Goal: Information Seeking & Learning: Compare options

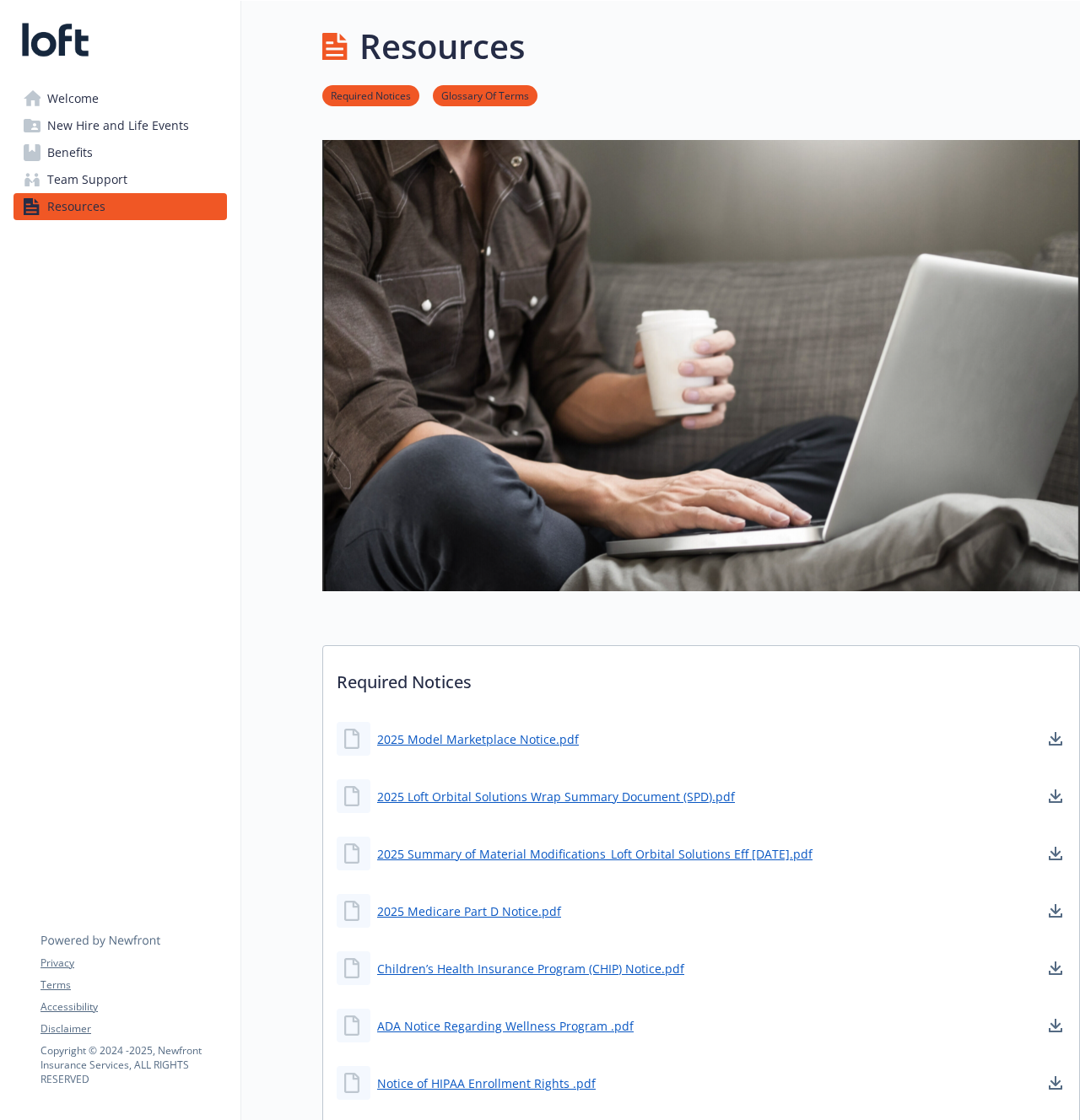
click at [120, 153] on link "Benefits" at bounding box center [120, 152] width 213 height 27
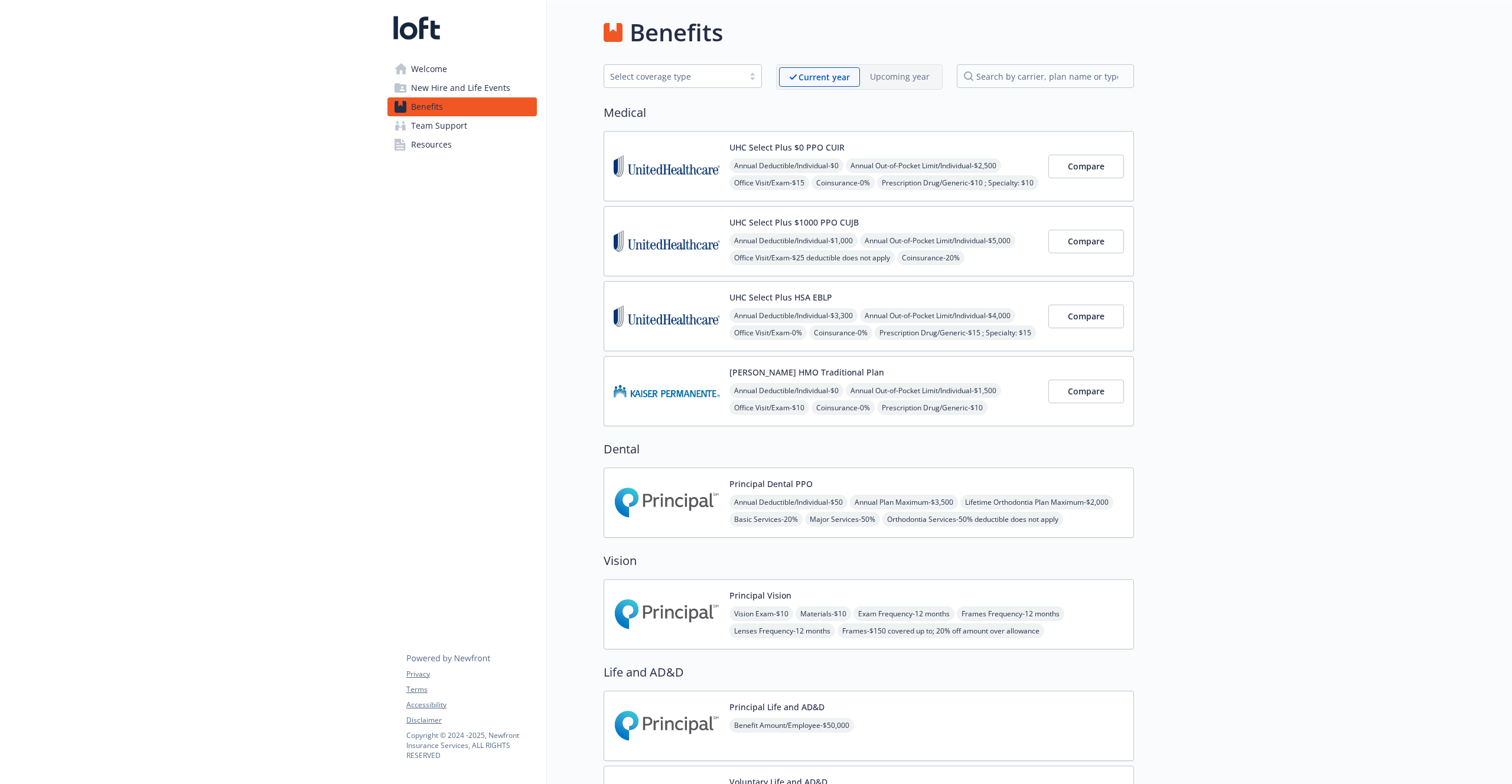
click at [420, 61] on span "Welcome" at bounding box center [429, 69] width 36 height 19
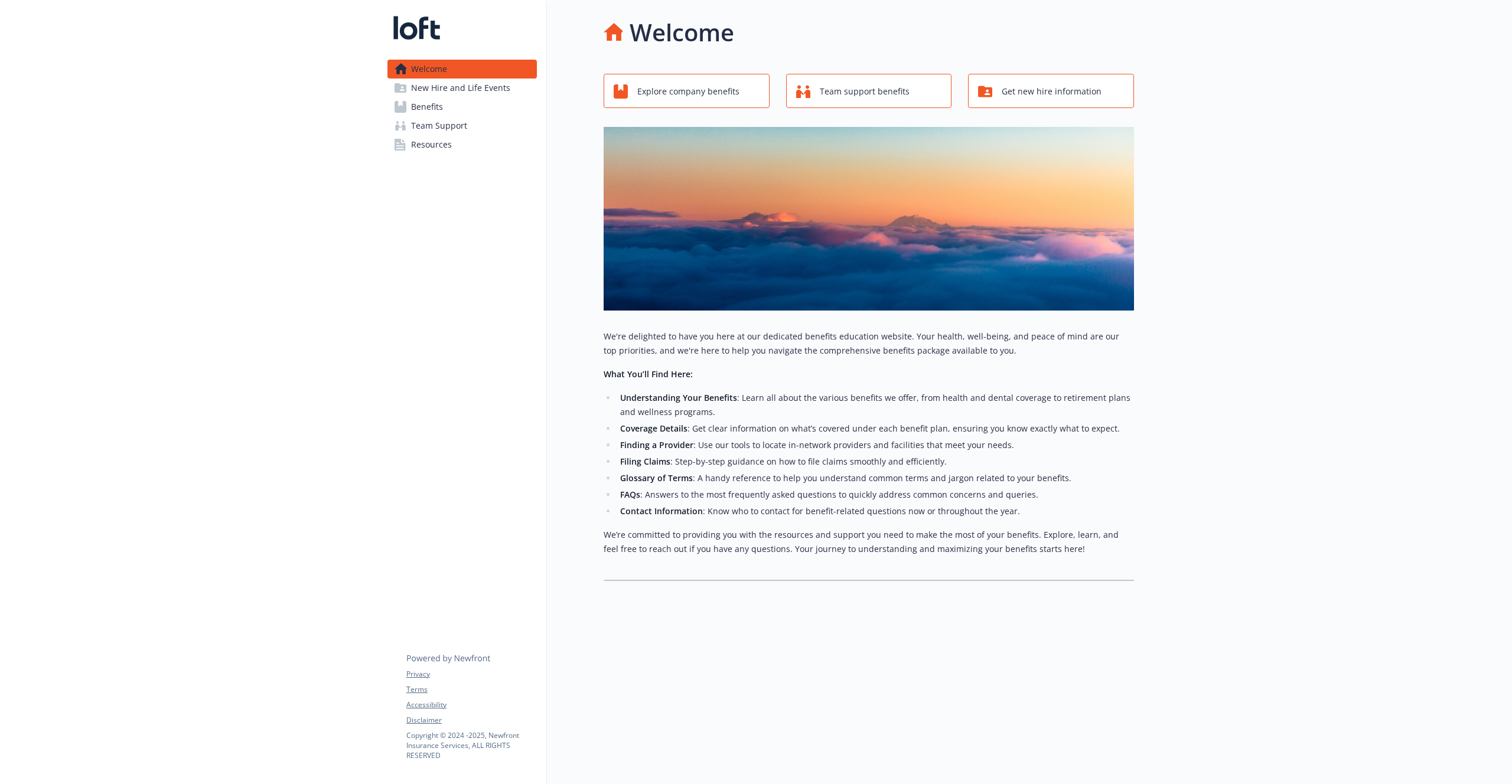
click at [755, 33] on div "Welcome" at bounding box center [869, 32] width 530 height 35
click at [755, 41] on div "Welcome" at bounding box center [869, 32] width 530 height 35
click at [662, 105] on button "Explore company benefits" at bounding box center [687, 91] width 166 height 34
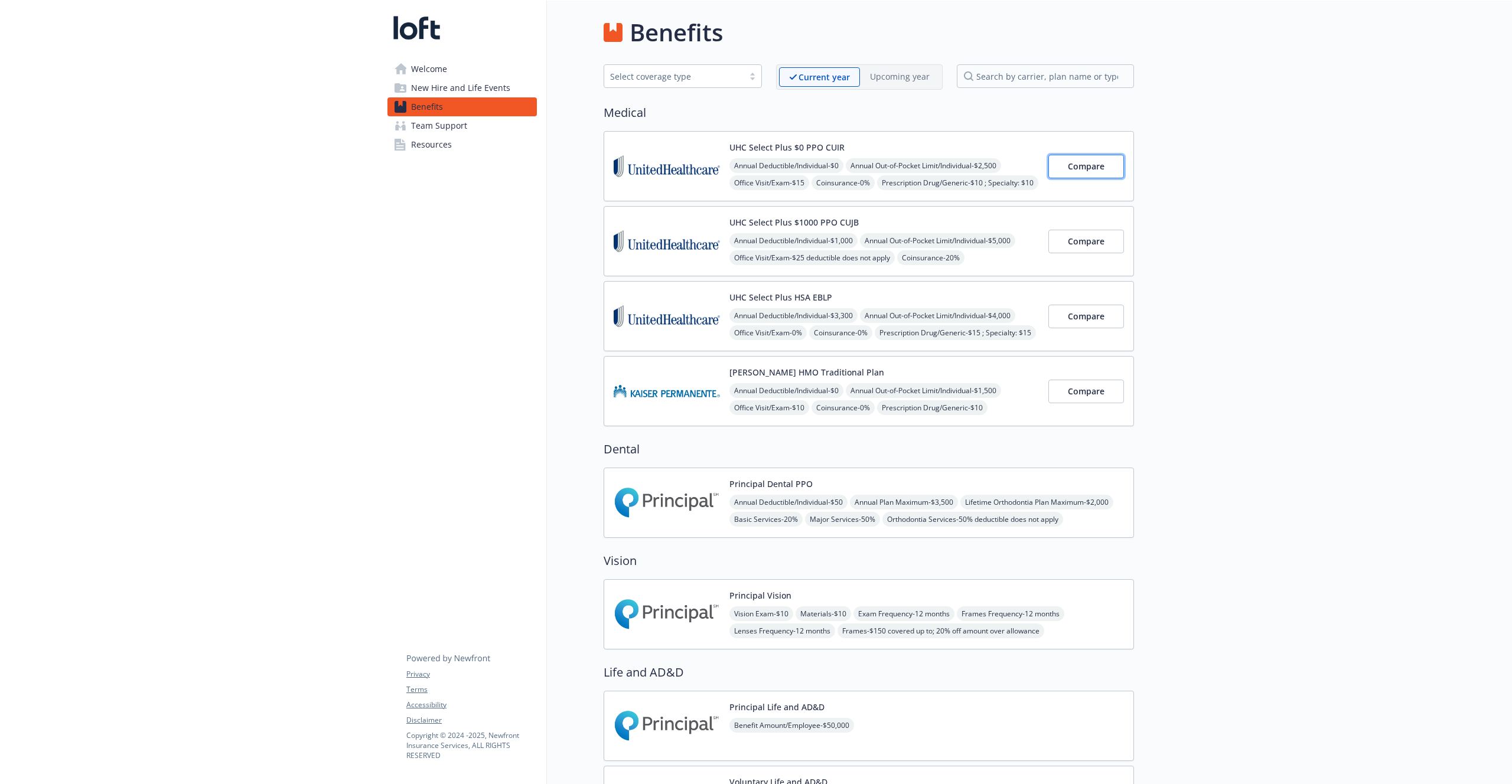
click at [755, 170] on span "Compare" at bounding box center [1086, 166] width 37 height 11
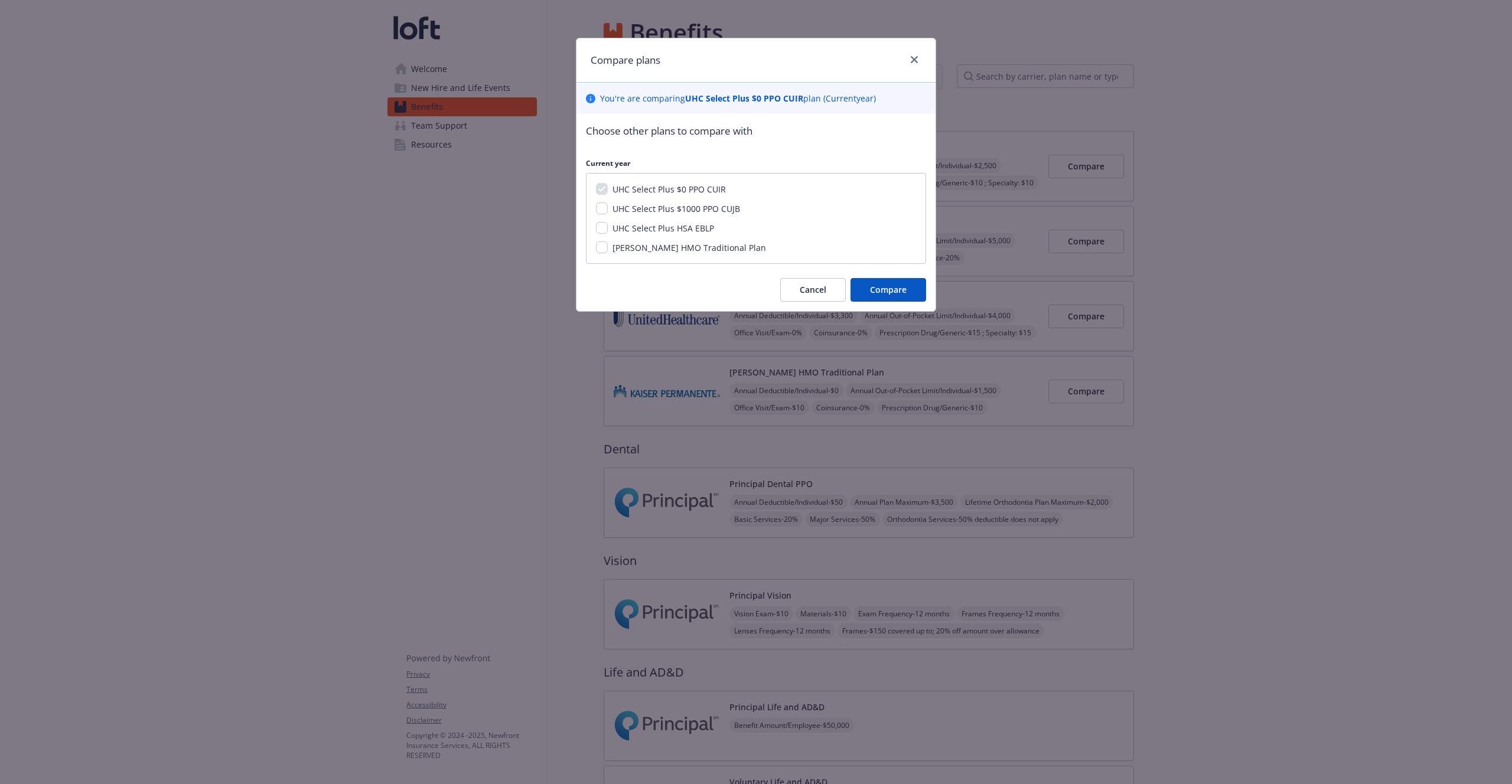
click at [755, 66] on div "Compare plans" at bounding box center [756, 60] width 359 height 44
click at [755, 60] on icon "close" at bounding box center [914, 59] width 7 height 7
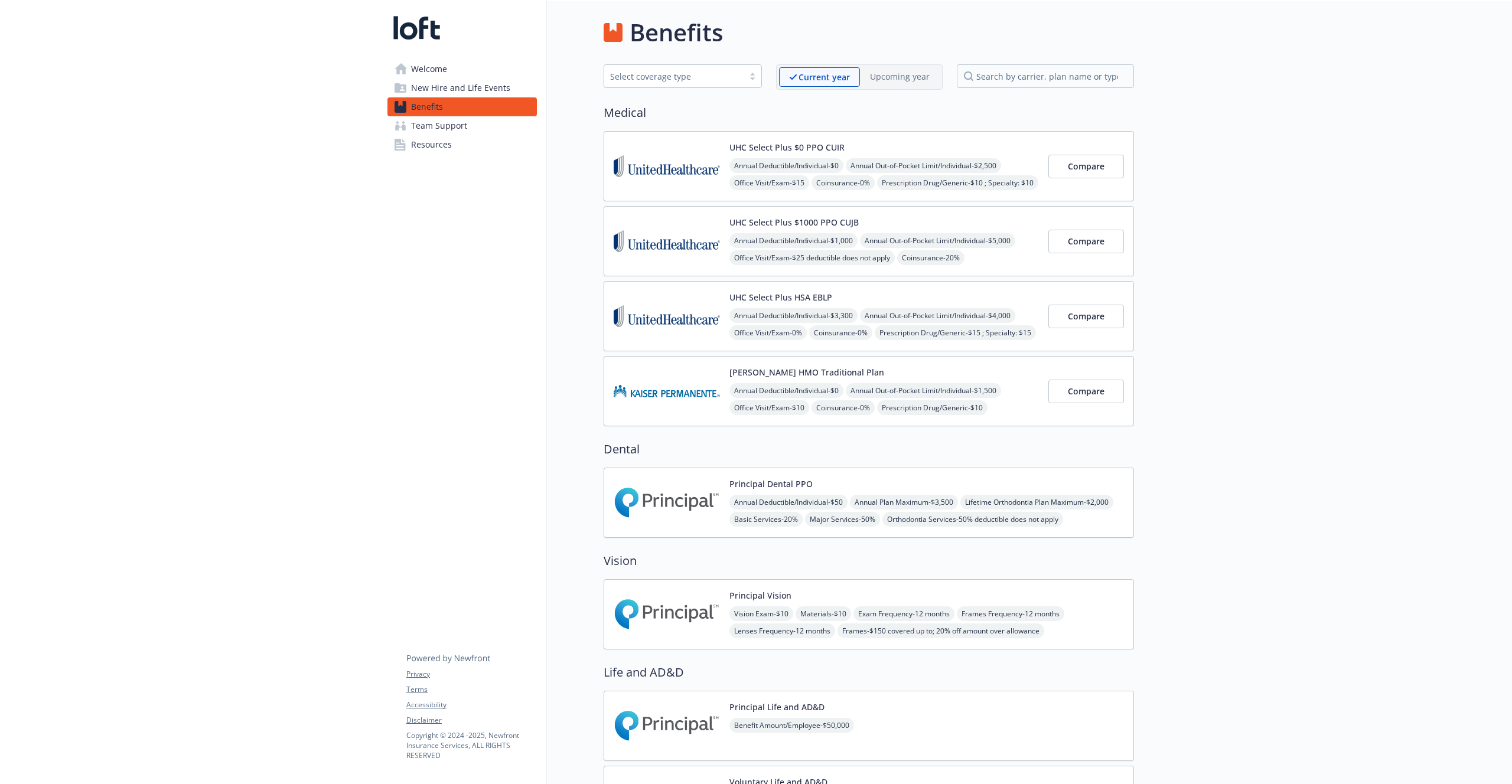
click at [755, 26] on div "Benefits" at bounding box center [869, 32] width 530 height 35
